Goal: Information Seeking & Learning: Learn about a topic

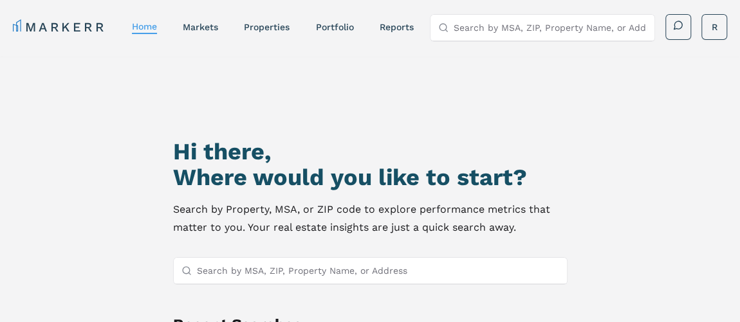
scroll to position [111, 0]
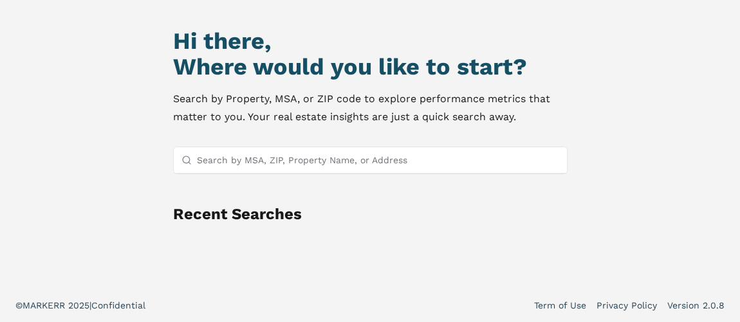
click at [283, 158] on input "Search by MSA, ZIP, Property Name, or Address" at bounding box center [378, 160] width 362 height 26
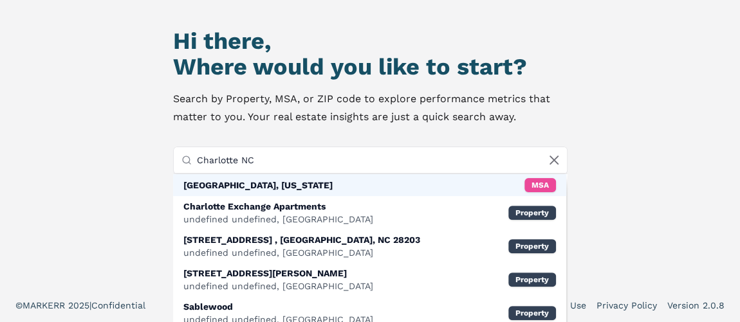
type input "Charlotte NC"
click at [281, 183] on div "Charlotte, North Carolina" at bounding box center [257, 185] width 149 height 13
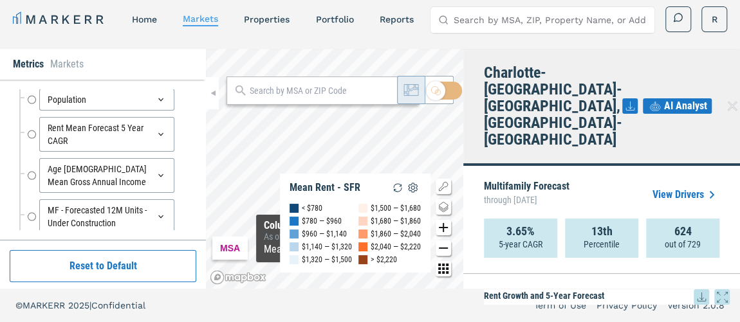
scroll to position [58, 0]
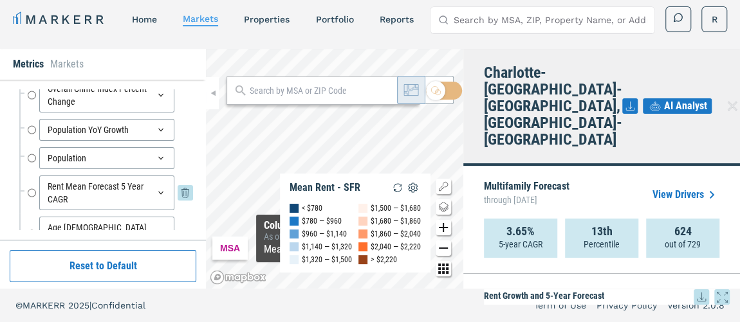
click at [32, 191] on input "Rent Mean Forecast 5 Year CAGR" at bounding box center [32, 193] width 8 height 35
radio input "false"
radio input "true"
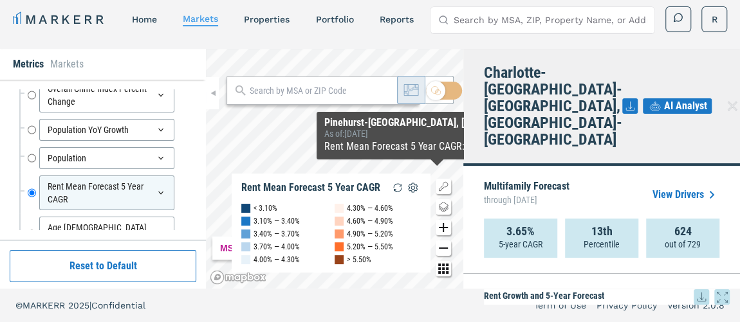
click at [710, 187] on icon at bounding box center [711, 194] width 15 height 15
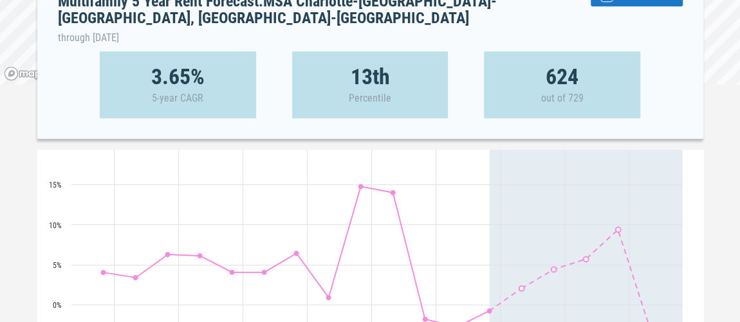
scroll to position [98, 0]
